Goal: Navigation & Orientation: Find specific page/section

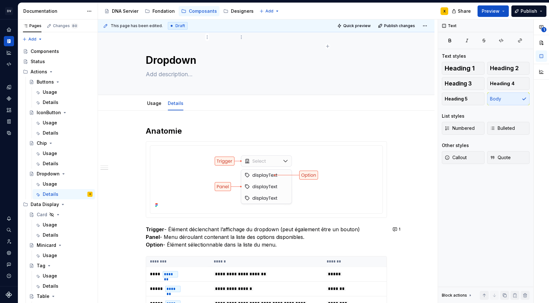
scroll to position [414, 0]
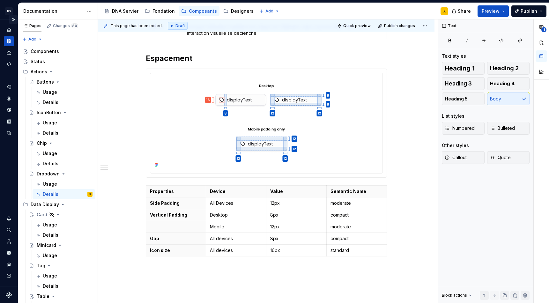
click at [12, 20] on button "Expand sidebar" at bounding box center [13, 19] width 9 height 9
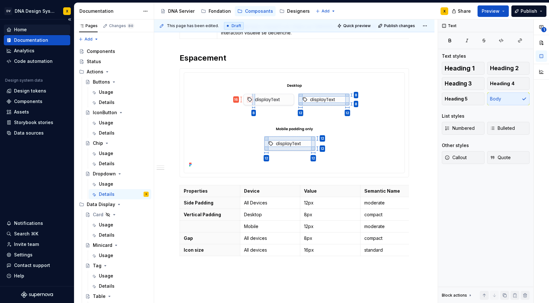
scroll to position [414, 0]
type textarea "*"
click at [24, 108] on div "Assets" at bounding box center [37, 112] width 66 height 10
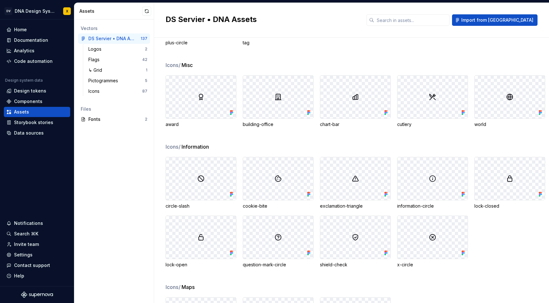
scroll to position [1720, 0]
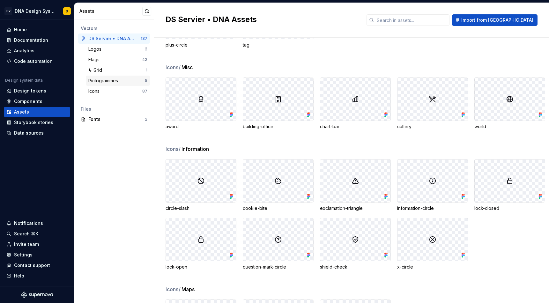
click at [105, 79] on div "Pictogrammes" at bounding box center [104, 81] width 32 height 6
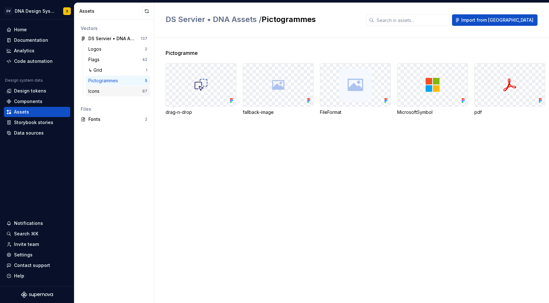
click at [103, 89] on div "Icons" at bounding box center [115, 91] width 54 height 6
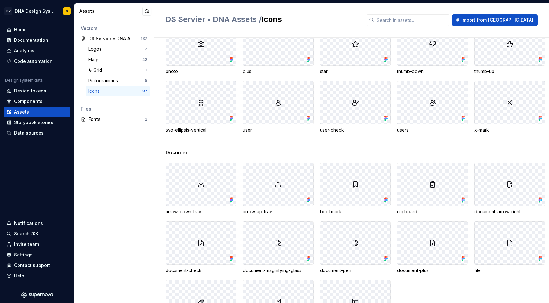
scroll to position [498, 0]
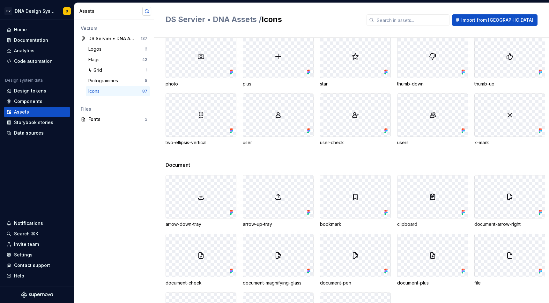
click at [148, 10] on button "button" at bounding box center [146, 11] width 9 height 9
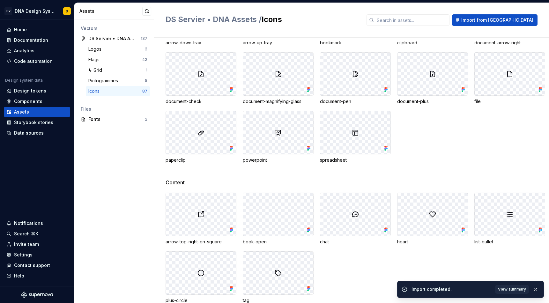
scroll to position [762, 0]
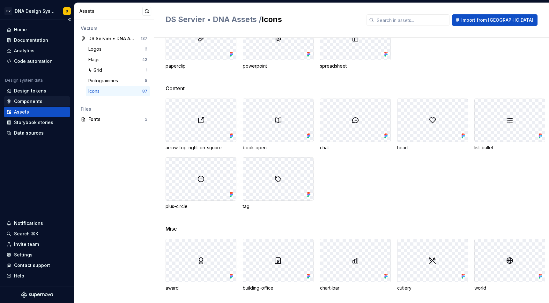
click at [37, 101] on div "Components" at bounding box center [28, 101] width 28 height 6
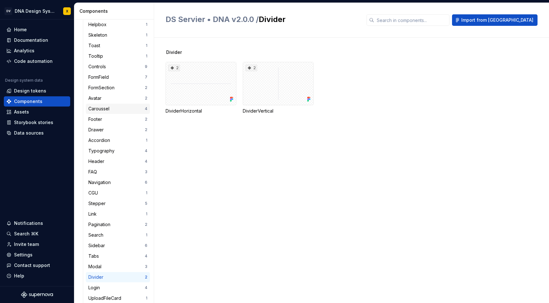
scroll to position [285, 0]
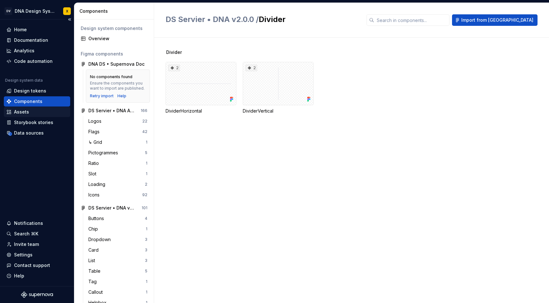
click at [30, 116] on div "Assets" at bounding box center [37, 112] width 66 height 10
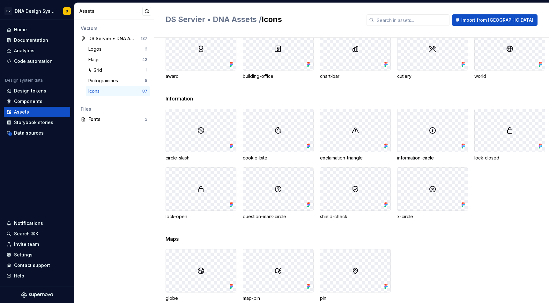
scroll to position [988, 0]
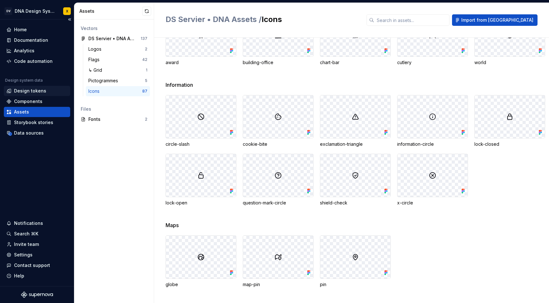
click at [17, 92] on div "Design tokens" at bounding box center [30, 91] width 32 height 6
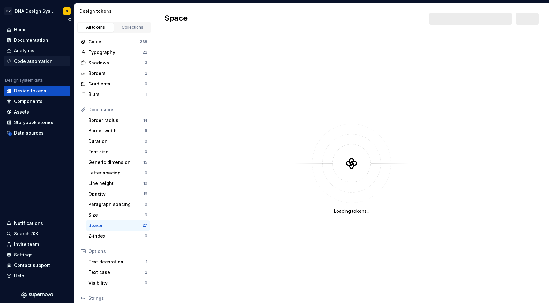
click at [24, 65] on div "Code automation" at bounding box center [37, 61] width 66 height 10
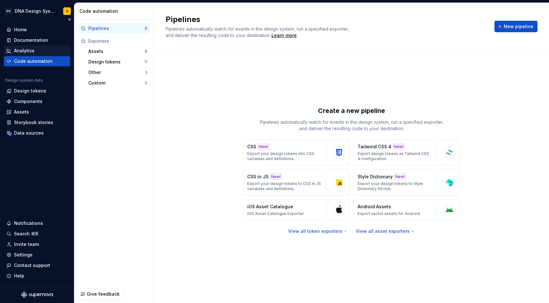
click at [24, 53] on div "Analytics" at bounding box center [24, 51] width 20 height 6
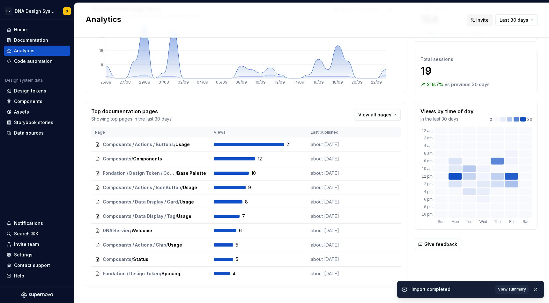
scroll to position [57, 0]
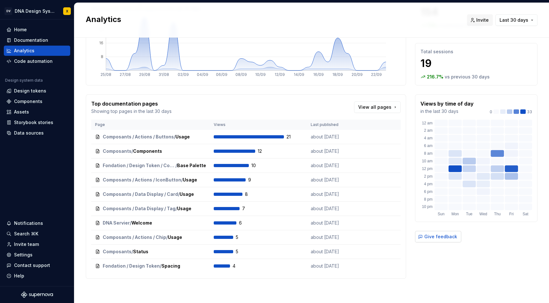
click at [446, 237] on span "Give feedback" at bounding box center [440, 236] width 33 height 6
click at [24, 38] on div "Documentation" at bounding box center [31, 40] width 34 height 6
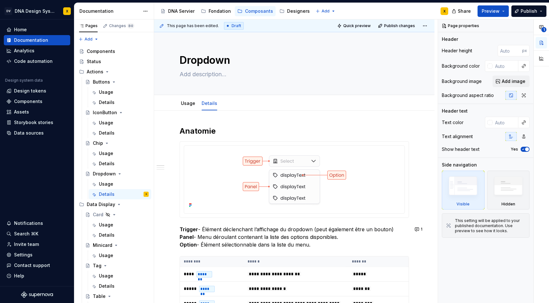
type textarea "*"
click at [22, 103] on div "Components" at bounding box center [28, 101] width 28 height 6
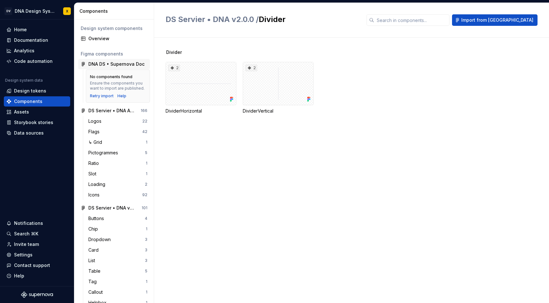
click at [115, 64] on div "DNA DS • Supernova Doc" at bounding box center [116, 64] width 56 height 6
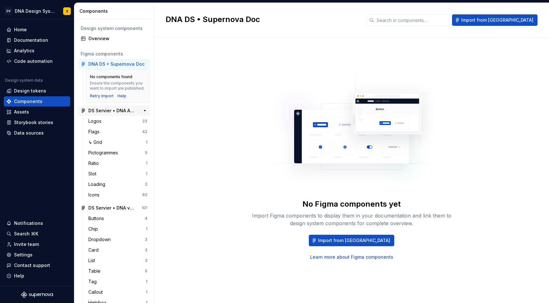
click at [108, 111] on div "DS Servier • DNA Assets" at bounding box center [112, 110] width 48 height 6
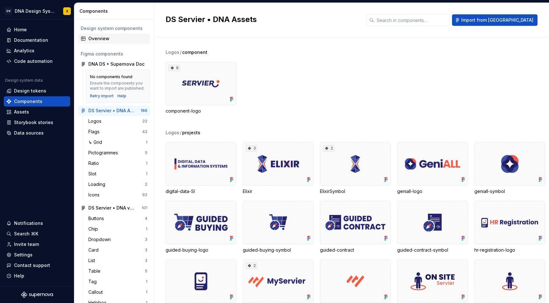
click at [102, 40] on div "Overview" at bounding box center [117, 38] width 59 height 6
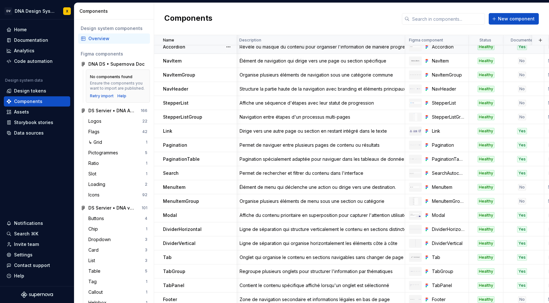
scroll to position [416, 2]
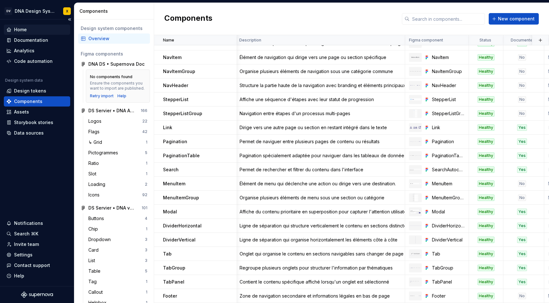
click at [24, 29] on div "Home" at bounding box center [20, 29] width 13 height 6
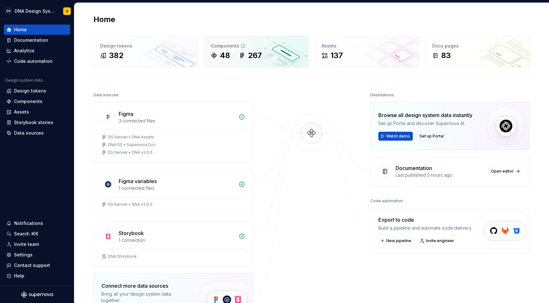
click at [226, 59] on div "48" at bounding box center [225, 55] width 10 height 10
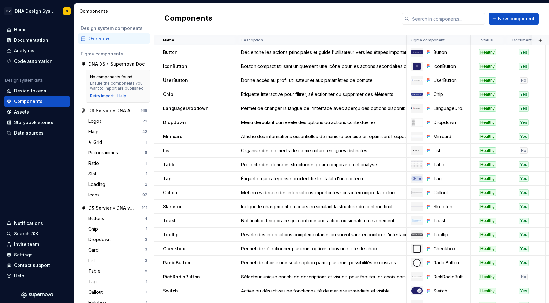
click at [103, 40] on div "Overview" at bounding box center [117, 38] width 59 height 6
click at [107, 37] on div "Overview" at bounding box center [117, 38] width 59 height 6
click at [22, 28] on div "Home" at bounding box center [20, 29] width 13 height 6
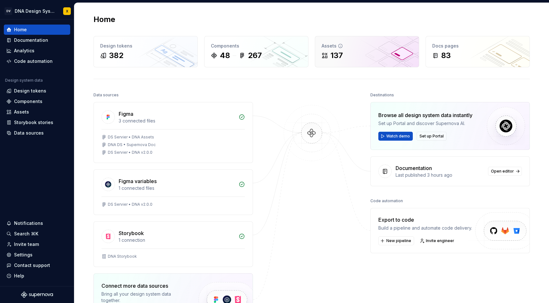
click at [354, 54] on div "137" at bounding box center [367, 55] width 91 height 10
